Goal: Find contact information: Obtain details needed to contact an individual or organization

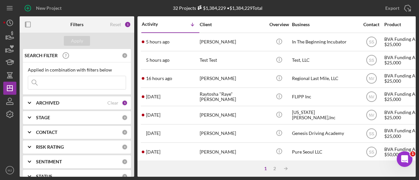
click at [101, 103] on div "ARCHIVED" at bounding box center [71, 102] width 71 height 5
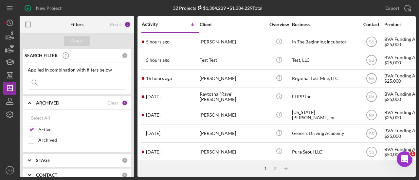
click at [101, 103] on div "ARCHIVED" at bounding box center [71, 102] width 71 height 5
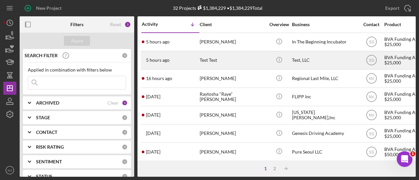
click at [158, 60] on time "5 hours ago" at bounding box center [158, 60] width 24 height 5
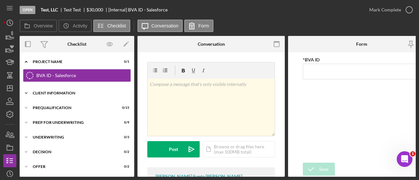
click at [50, 91] on div "Client Information" at bounding box center [79, 93] width 93 height 4
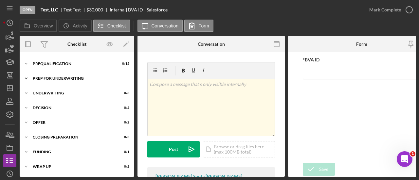
scroll to position [9, 0]
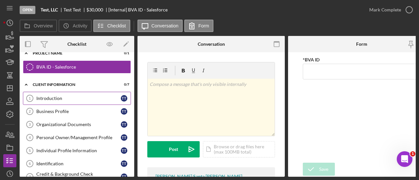
click at [56, 98] on div "Introduction" at bounding box center [78, 98] width 84 height 5
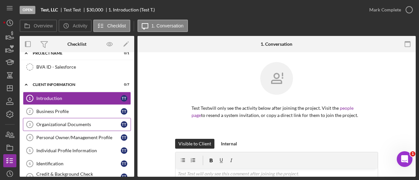
click at [66, 118] on link "Organizational Documents 3 Organizational Documents T T" at bounding box center [77, 124] width 108 height 13
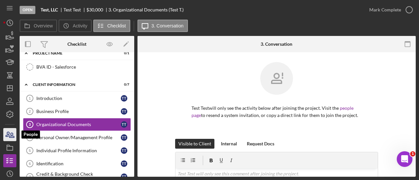
click at [9, 138] on icon "button" at bounding box center [11, 135] width 5 height 5
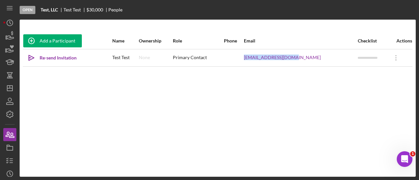
drag, startPoint x: 271, startPoint y: 59, endPoint x: 321, endPoint y: 63, distance: 49.9
click at [321, 63] on td "[EMAIL_ADDRESS][DOMAIN_NAME]" at bounding box center [300, 57] width 114 height 17
copy link "[EMAIL_ADDRESS][DOMAIN_NAME]"
click at [9, 118] on icon "button" at bounding box center [10, 114] width 16 height 16
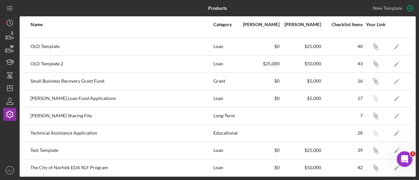
scroll to position [152, 0]
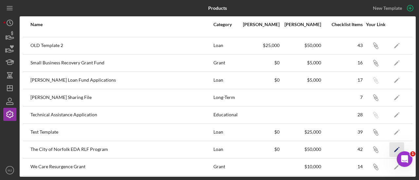
click at [394, 149] on icon "Icon/Edit" at bounding box center [396, 149] width 15 height 15
